Goal: Information Seeking & Learning: Check status

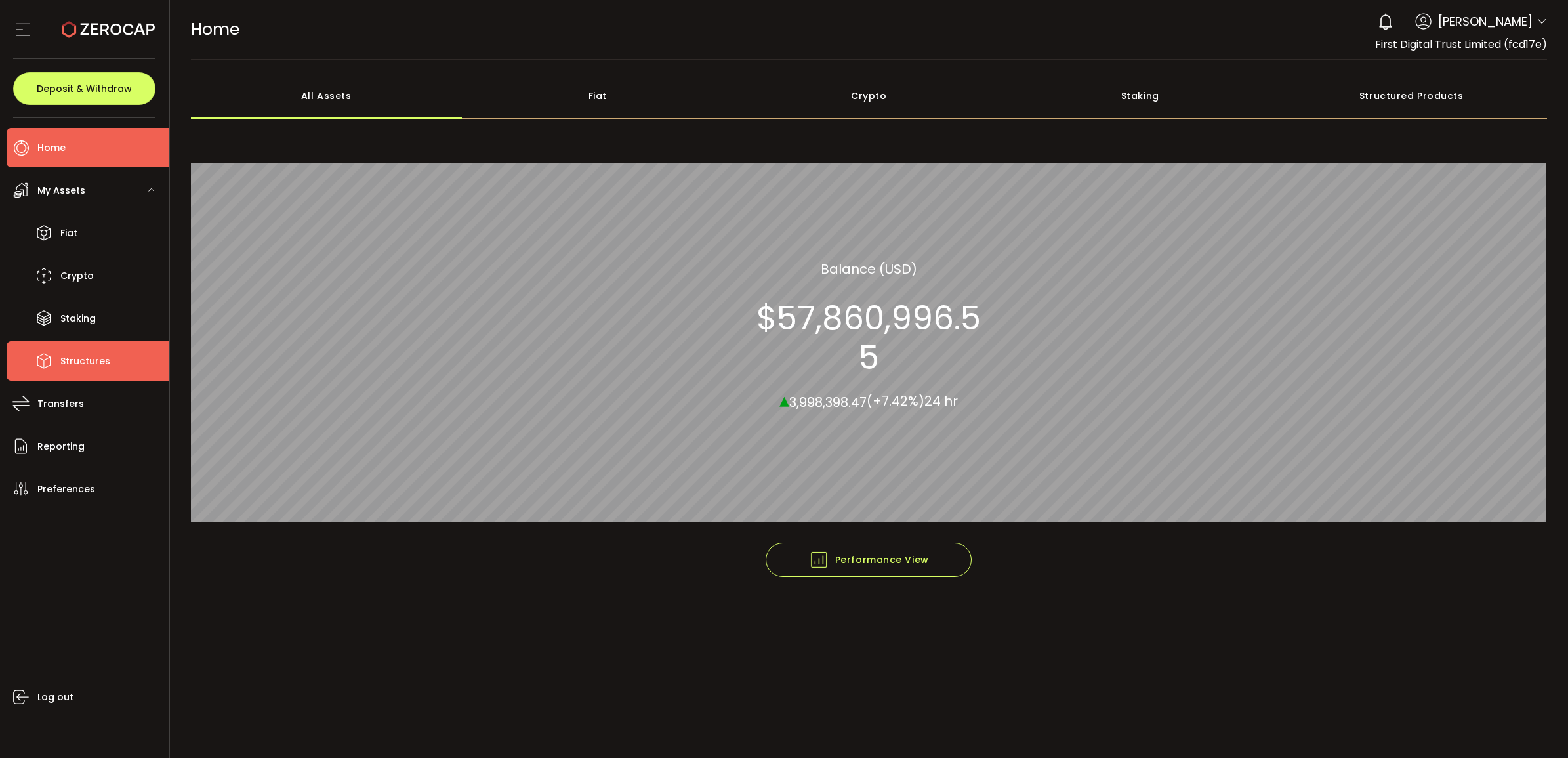
click at [92, 372] on li "Structures" at bounding box center [87, 361] width 162 height 39
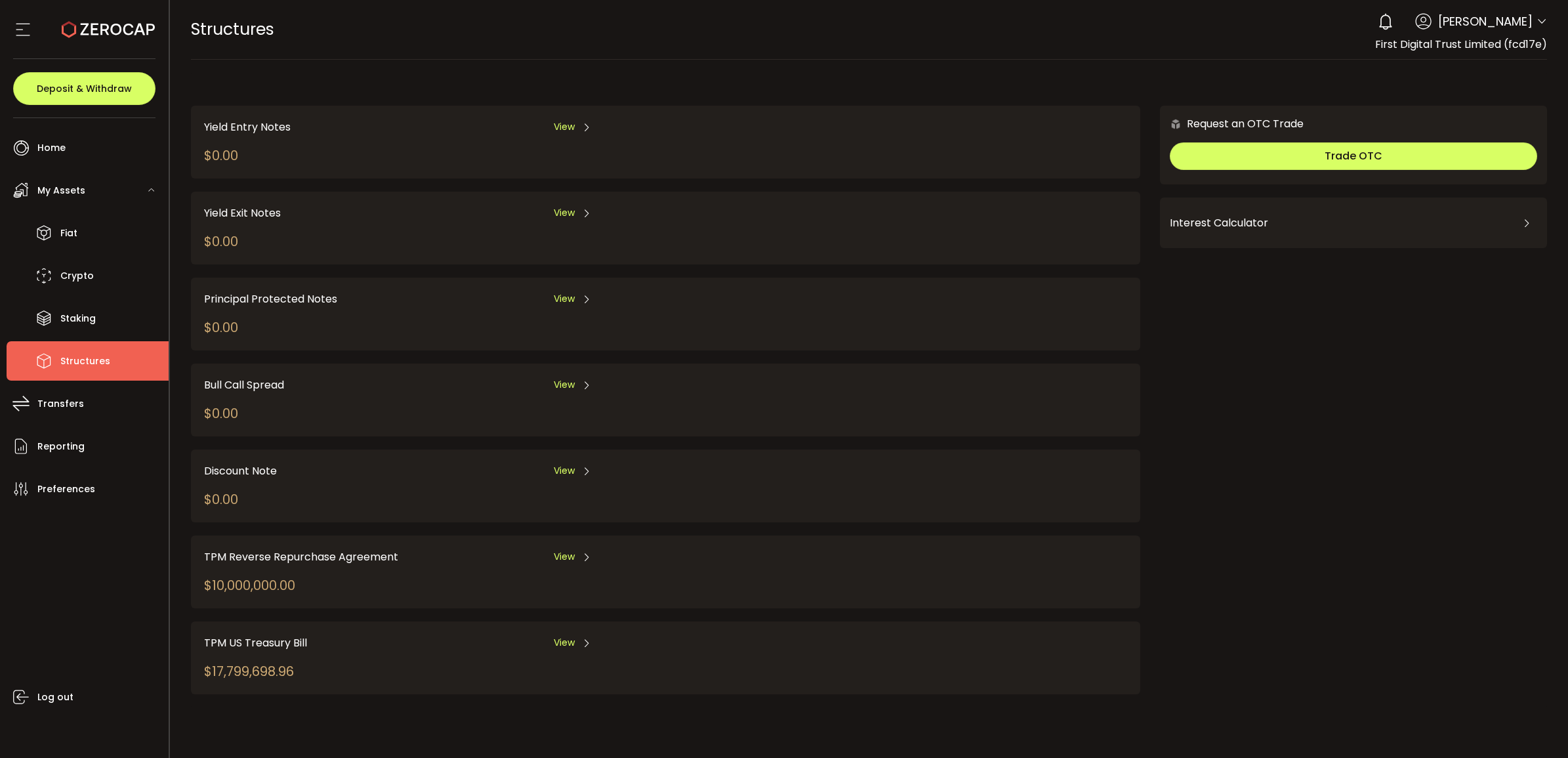
click at [579, 549] on div "View" at bounding box center [572, 557] width 38 height 16
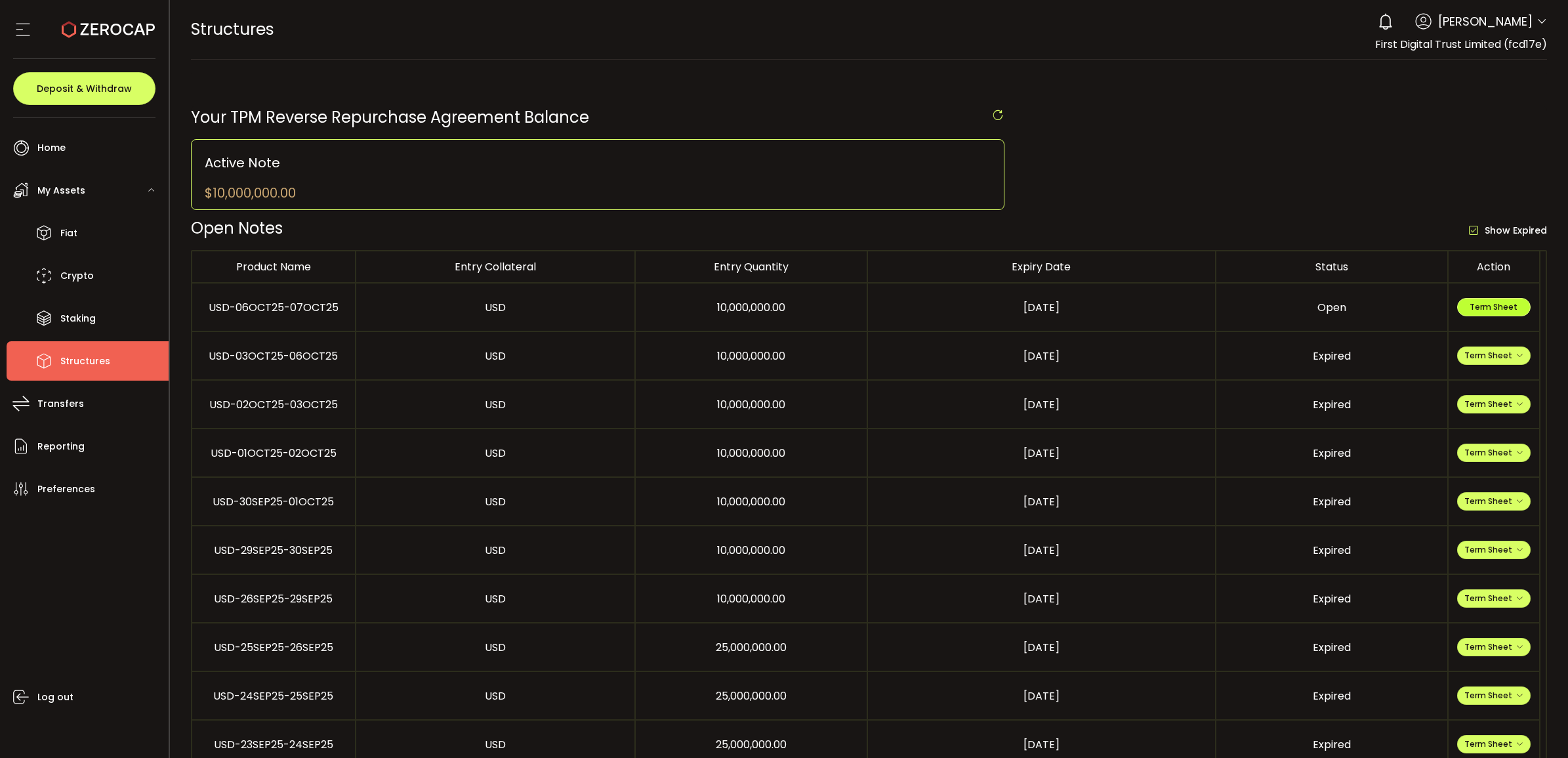
click at [1513, 301] on button "Term Sheet" at bounding box center [1494, 307] width 74 height 19
click at [1507, 309] on span "Term Sheet" at bounding box center [1494, 307] width 48 height 12
click at [95, 236] on li "Fiat" at bounding box center [87, 232] width 162 height 39
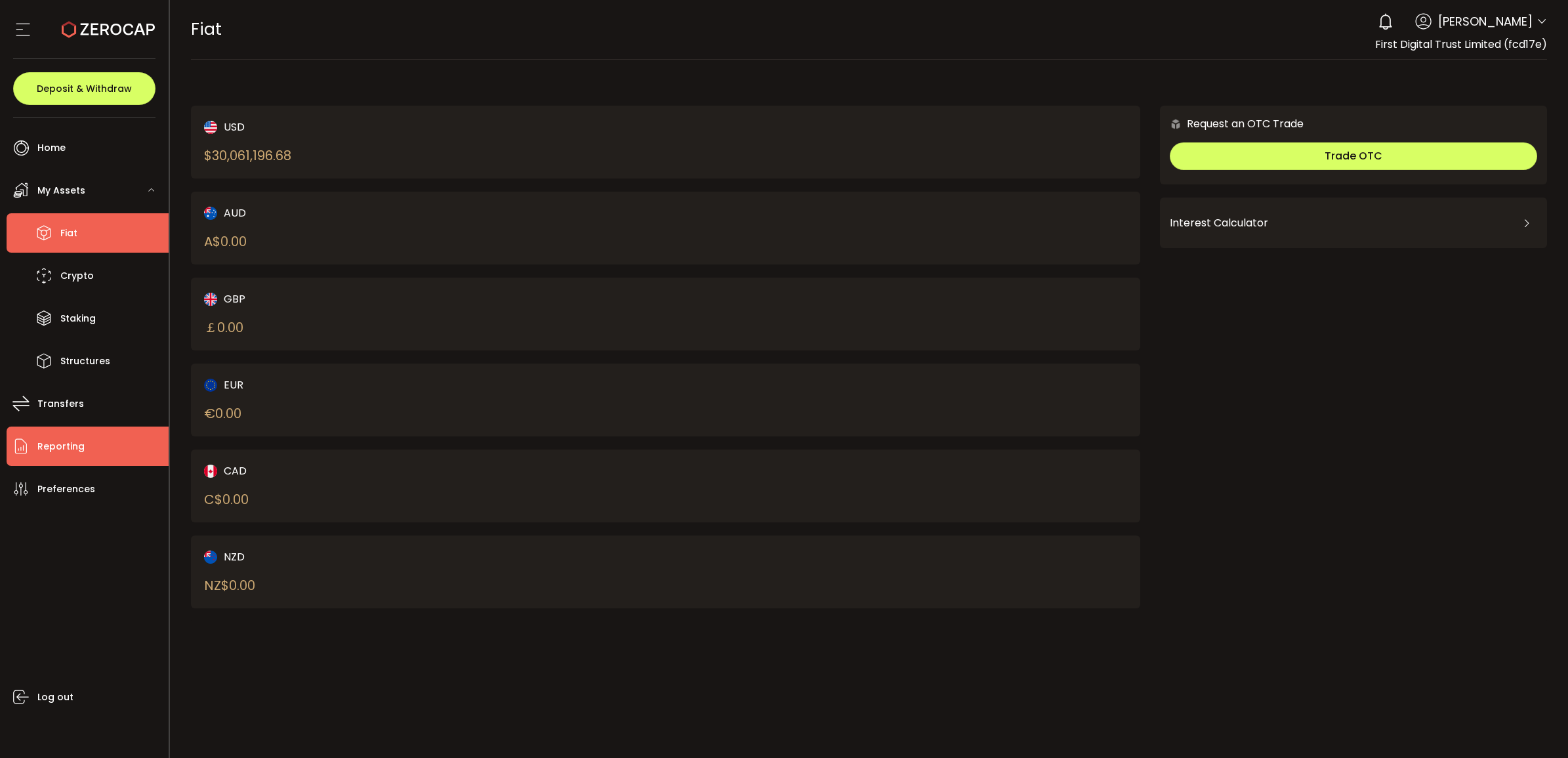
click at [80, 448] on span "Reporting" at bounding box center [60, 446] width 47 height 19
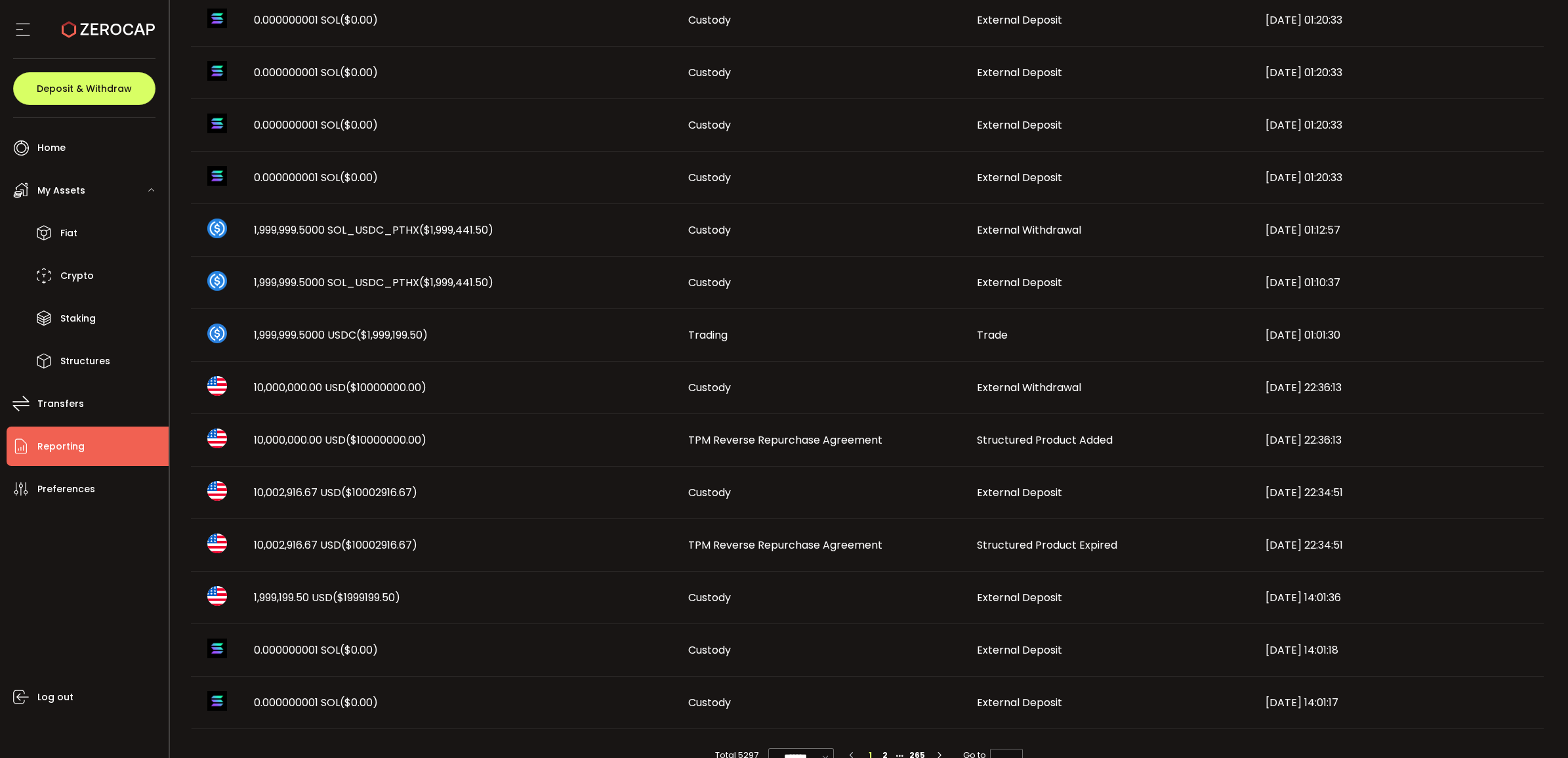
scroll to position [528, 0]
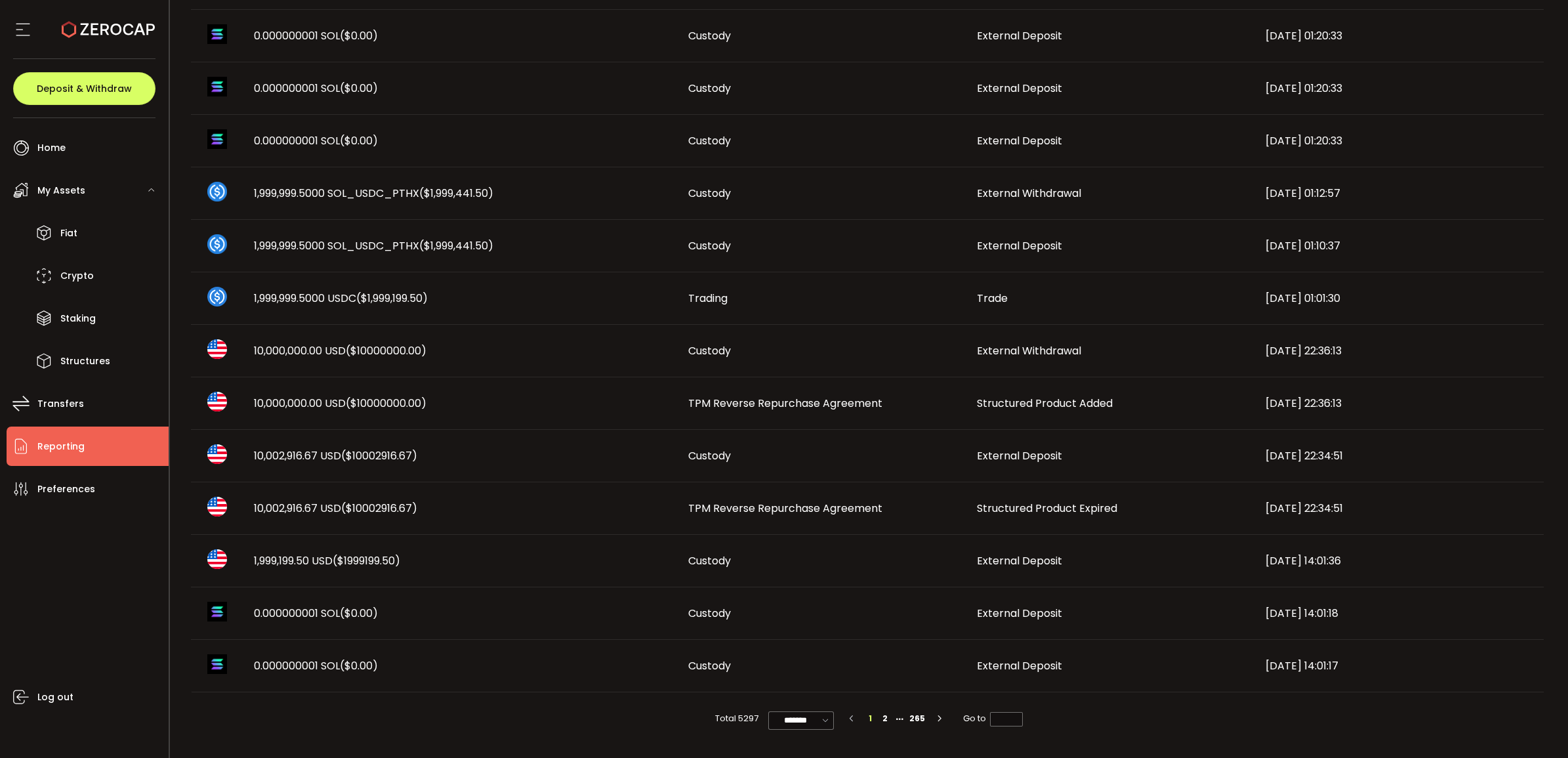
click at [300, 451] on span "10,002,916.67 USD ($10002916.67)" at bounding box center [335, 455] width 163 height 15
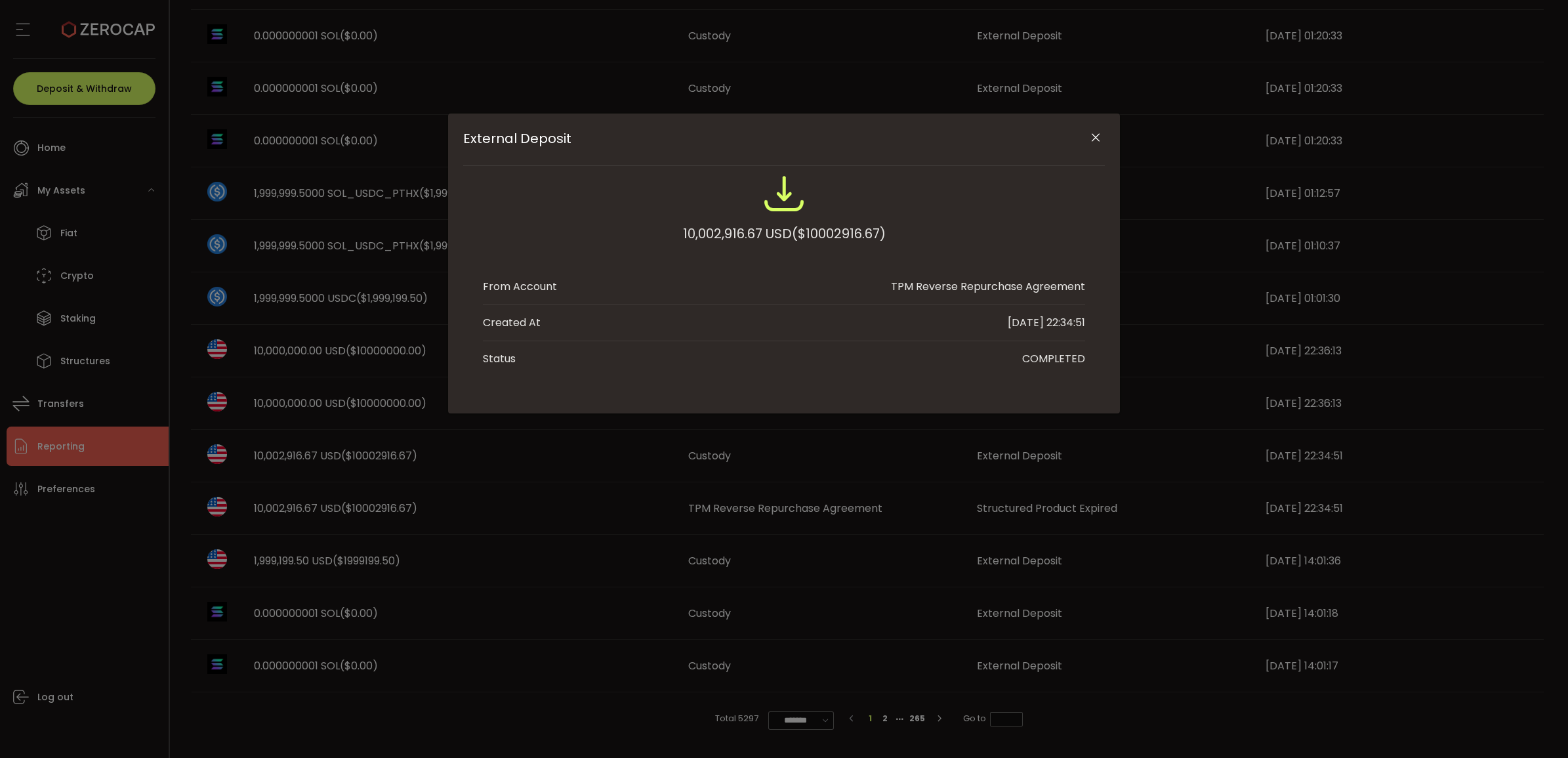
click at [1094, 140] on icon "Close" at bounding box center [1095, 137] width 13 height 13
